Goal: Check status: Check status

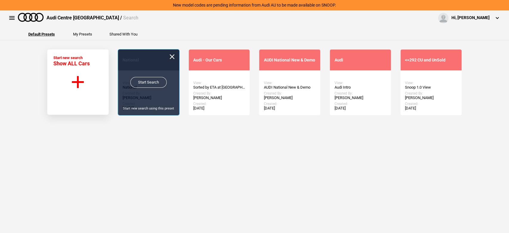
click at [138, 85] on link "Start Search" at bounding box center [148, 82] width 36 height 11
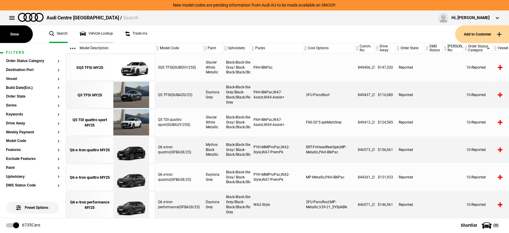
click at [99, 33] on link "Vehicle Lookup" at bounding box center [96, 34] width 33 height 18
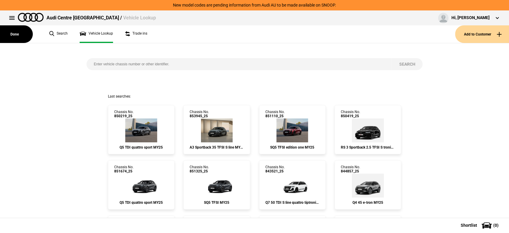
click at [177, 65] on input "search" at bounding box center [239, 64] width 305 height 12
paste input "[US_VEHICLE_IDENTIFICATION_NUMBER]"
type input "[US_VEHICLE_IDENTIFICATION_NUMBER]"
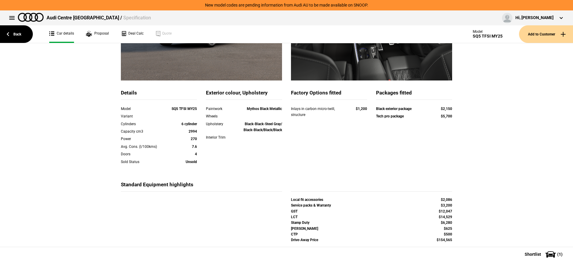
scroll to position [131, 0]
